Goal: Check status: Check status

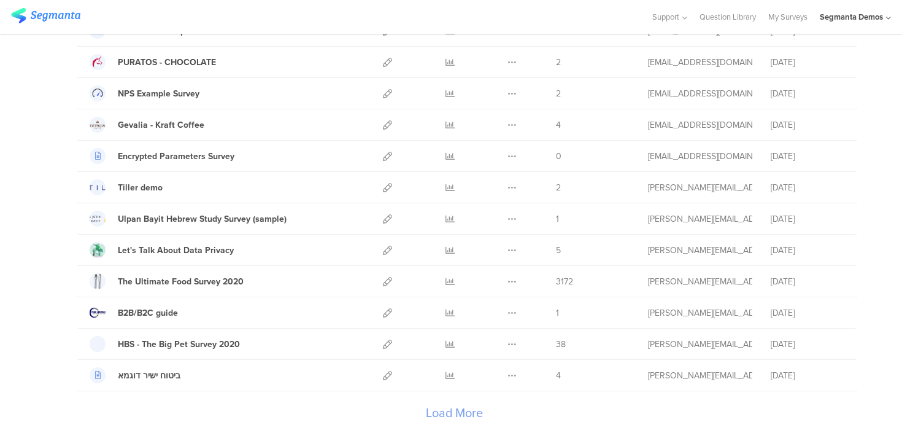
scroll to position [1436, 0]
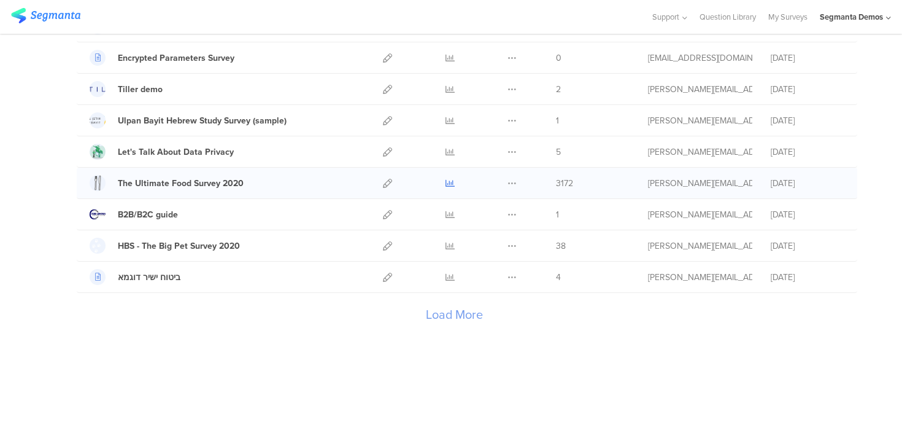
click at [449, 185] on icon at bounding box center [450, 183] width 9 height 9
